Goal: Information Seeking & Learning: Understand process/instructions

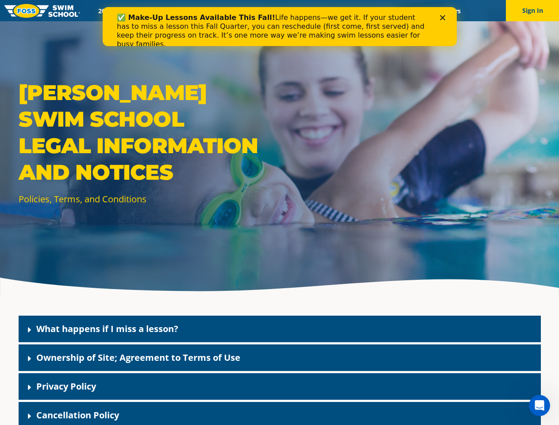
click at [279, 223] on div "[PERSON_NAME] Swim School Legal Information and Notices Policies, Terms, and Co…" at bounding box center [279, 148] width 559 height 297
click at [532, 11] on button "Sign In" at bounding box center [532, 10] width 53 height 21
click at [280, 329] on div "What happens if I miss a lesson?" at bounding box center [280, 329] width 522 height 27
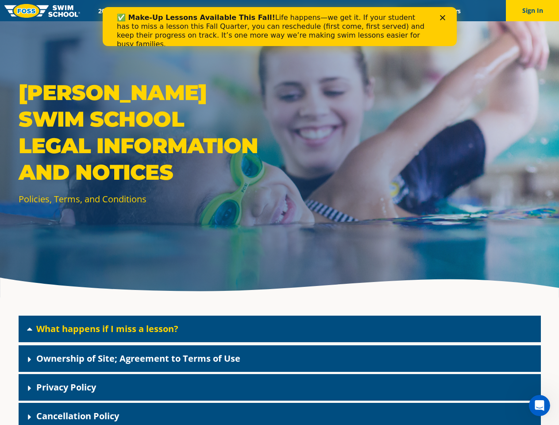
click at [107, 328] on link "What happens if I miss a lesson?" at bounding box center [107, 329] width 142 height 12
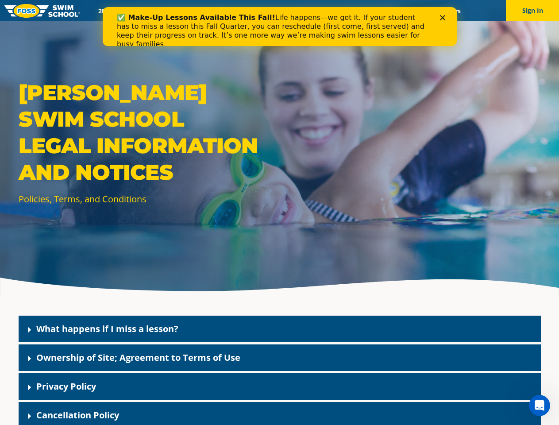
click at [280, 358] on div "Ownership of Site; Agreement to Terms of Use" at bounding box center [280, 357] width 522 height 27
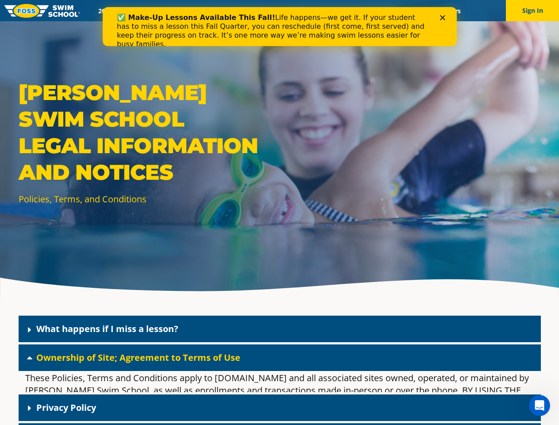
click at [138, 357] on link "Ownership of Site; Agreement to Terms of Use" at bounding box center [138, 357] width 204 height 12
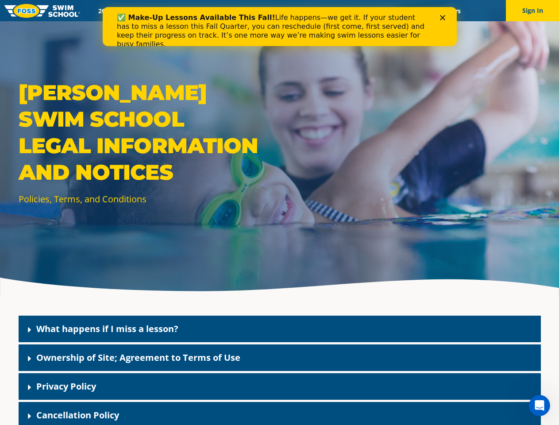
click at [280, 386] on div "Privacy Policy" at bounding box center [280, 386] width 522 height 27
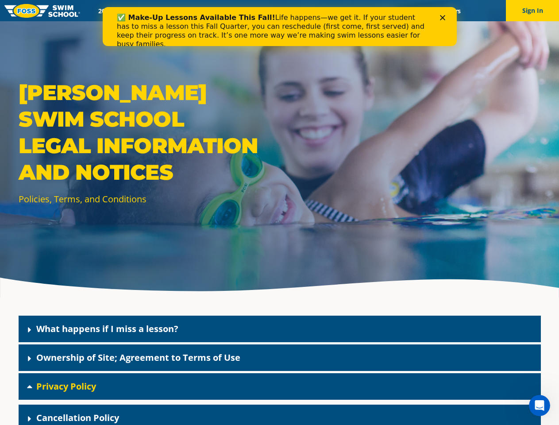
click at [66, 386] on link "Privacy Policy" at bounding box center [66, 386] width 60 height 12
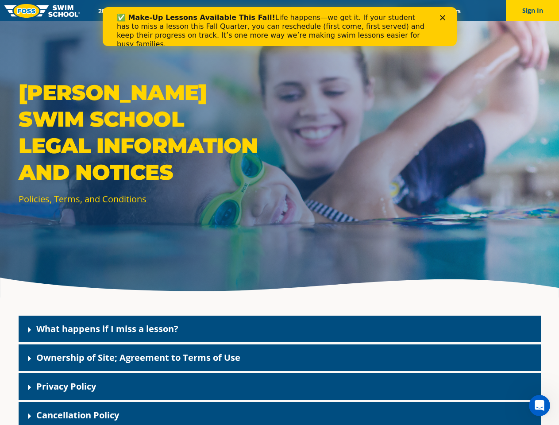
click at [280, 413] on div "Cancellation Policy" at bounding box center [280, 415] width 522 height 27
click at [77, 415] on link "Cancellation Policy" at bounding box center [77, 415] width 83 height 12
